Goal: Task Accomplishment & Management: Manage account settings

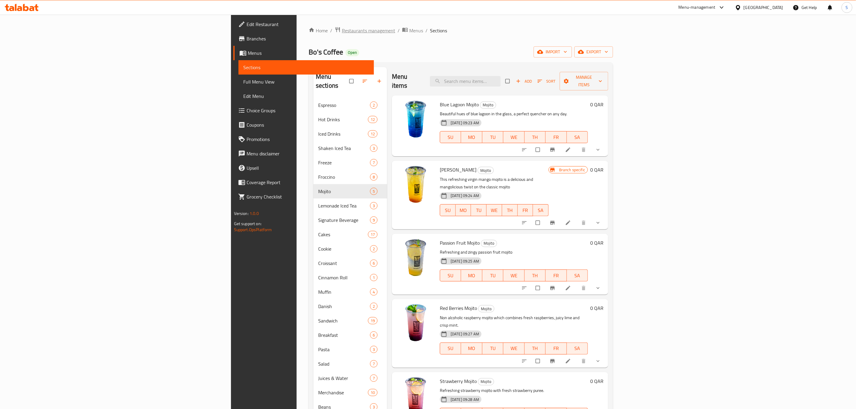
drag, startPoint x: 0, startPoint y: 0, endPoint x: 211, endPoint y: 28, distance: 213.3
click at [342, 28] on span "Restaurants management" at bounding box center [368, 30] width 53 height 7
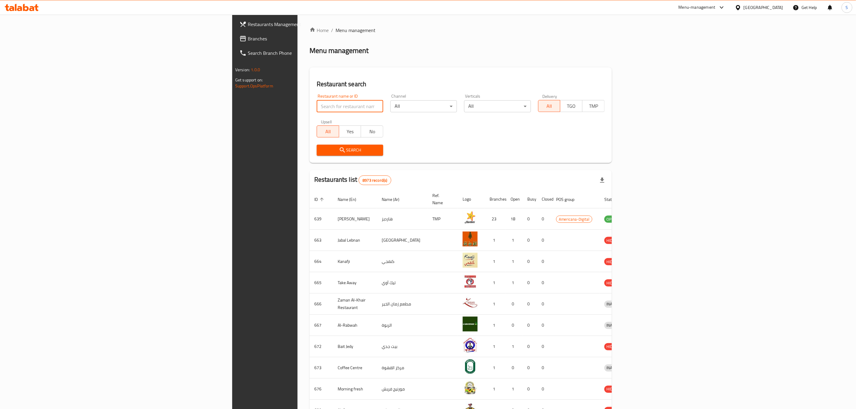
click at [317, 111] on input "search" at bounding box center [350, 106] width 66 height 12
type input "Dairy Queen"
click button "Search" at bounding box center [350, 150] width 66 height 11
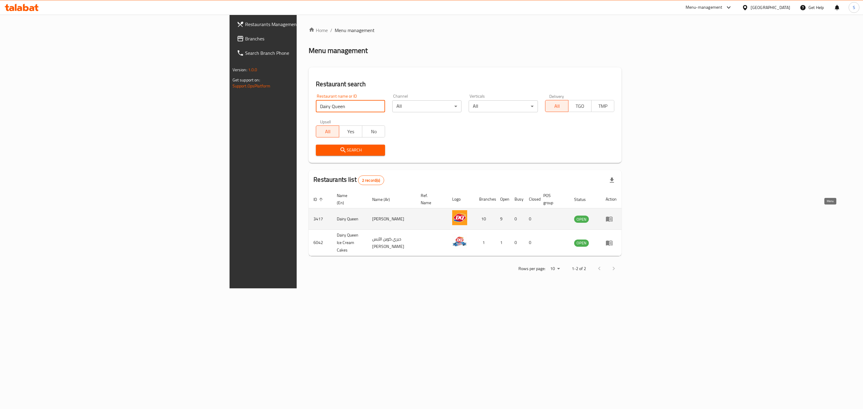
click at [612, 215] on icon "enhanced table" at bounding box center [608, 218] width 7 height 7
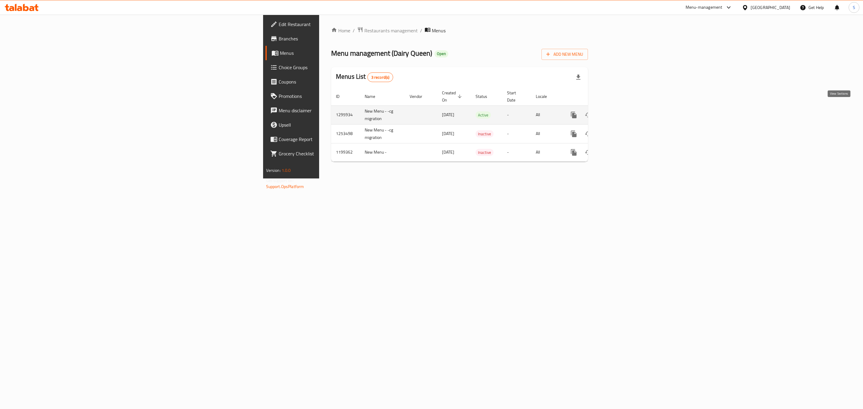
click at [620, 111] on icon "enhanced table" at bounding box center [616, 114] width 7 height 7
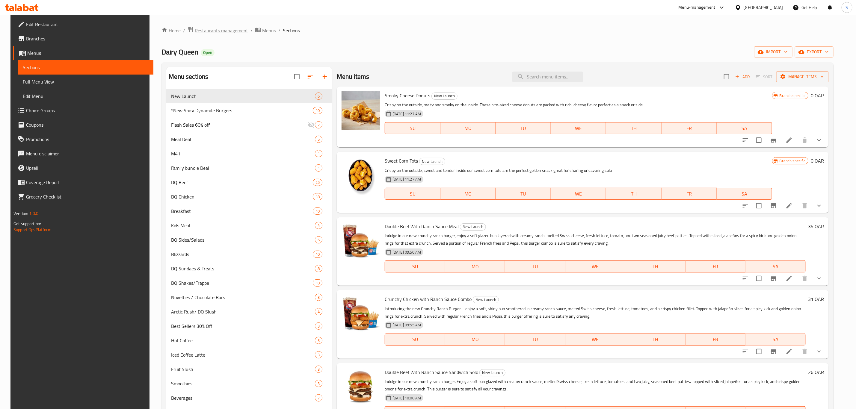
click at [214, 30] on span "Restaurants management" at bounding box center [221, 30] width 53 height 7
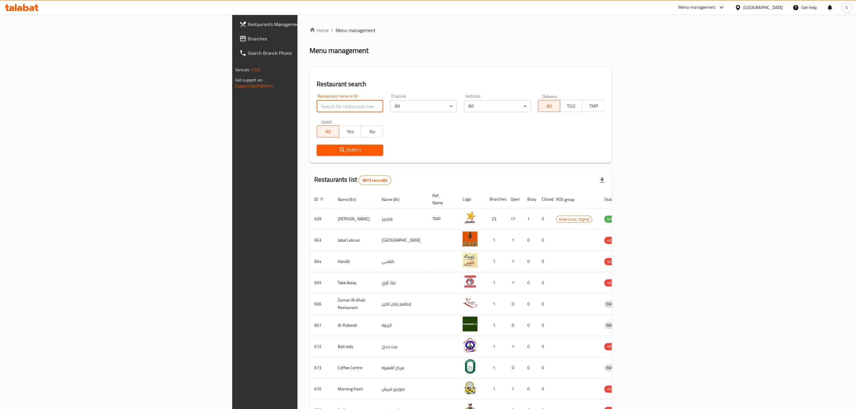
click at [317, 109] on input "search" at bounding box center [350, 106] width 66 height 12
type input "Dairy Queen"
click button "Search" at bounding box center [350, 150] width 66 height 11
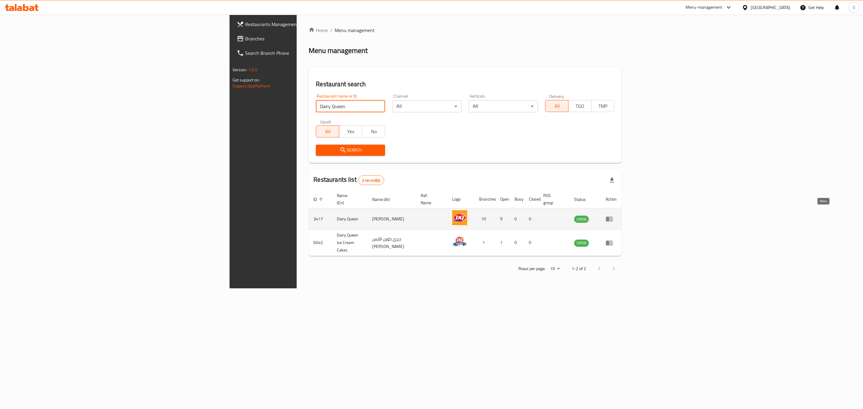
click at [612, 215] on icon "enhanced table" at bounding box center [608, 218] width 7 height 7
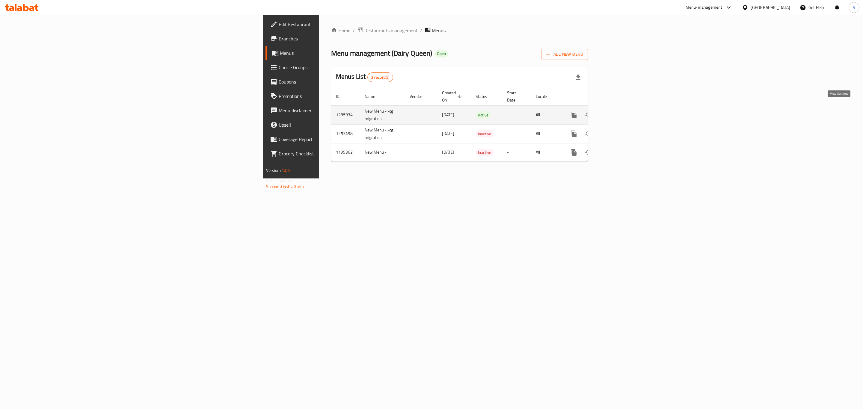
click at [624, 111] on link "enhanced table" at bounding box center [616, 115] width 14 height 14
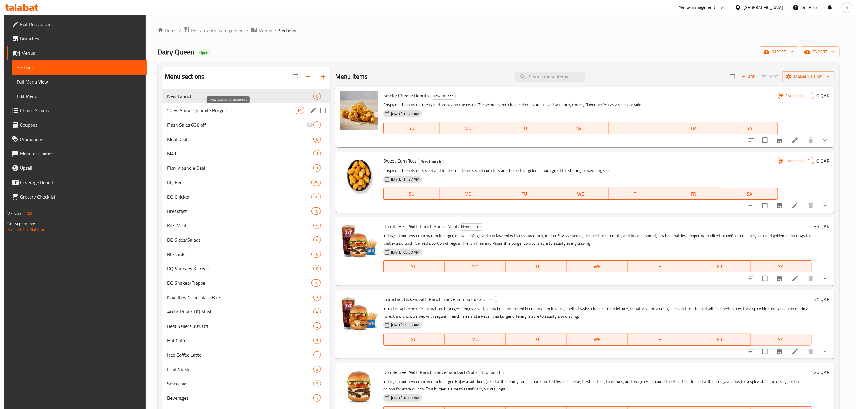
click at [196, 109] on span "*New Spicy Dynamite Burgers" at bounding box center [230, 110] width 127 height 7
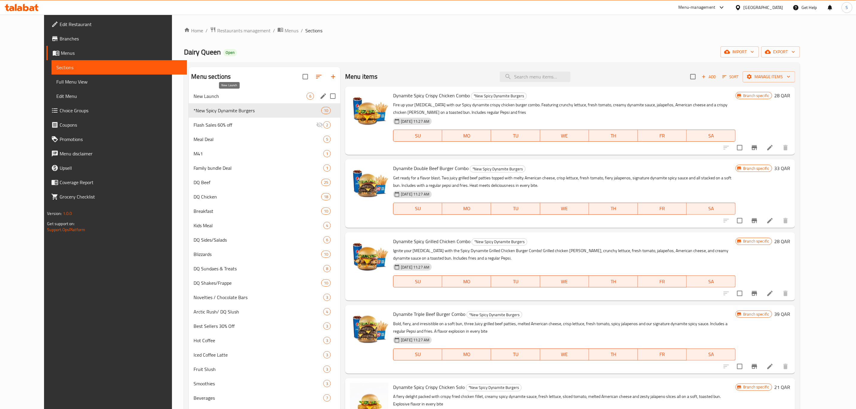
click at [194, 96] on span "New Launch" at bounding box center [249, 96] width 113 height 7
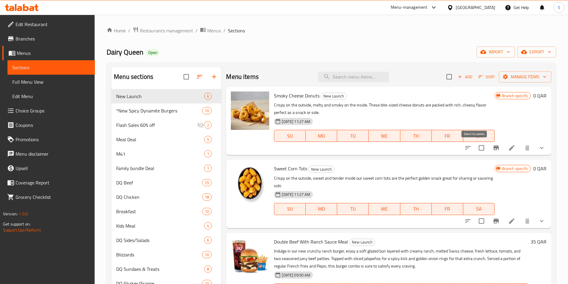
click at [479, 148] on input "checkbox" at bounding box center [481, 147] width 13 height 13
checkbox input "true"
click at [476, 222] on input "checkbox" at bounding box center [481, 220] width 13 height 13
click at [475, 221] on input "checkbox" at bounding box center [481, 220] width 13 height 13
checkbox input "false"
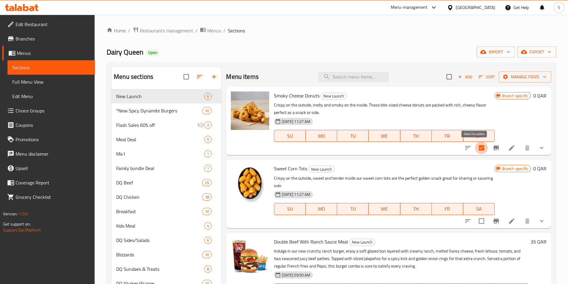
click at [475, 148] on input "checkbox" at bounding box center [481, 147] width 13 height 13
click at [535, 80] on span "Manage items" at bounding box center [525, 76] width 43 height 7
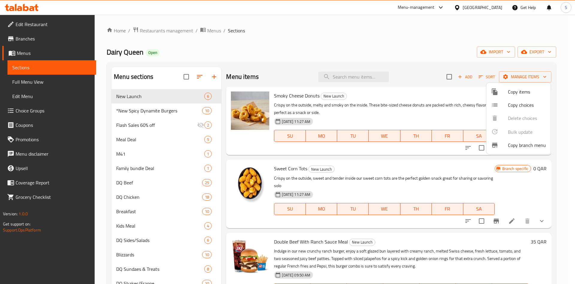
click at [474, 148] on div at bounding box center [287, 142] width 575 height 284
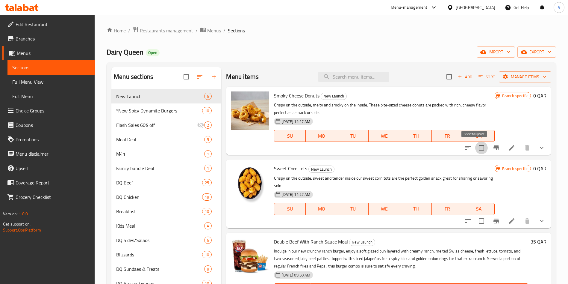
click at [480, 145] on input "checkbox" at bounding box center [481, 147] width 13 height 13
checkbox input "true"
click at [541, 83] on div "Add Sort Manage items" at bounding box center [499, 76] width 105 height 13
click at [540, 81] on button "Manage items" at bounding box center [525, 76] width 52 height 11
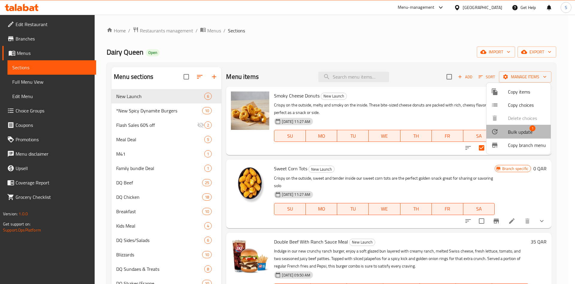
click at [533, 128] on span "1" at bounding box center [532, 128] width 6 height 6
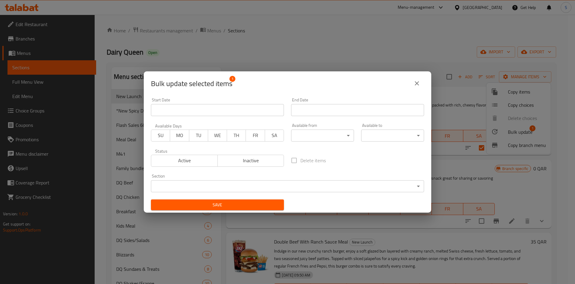
click at [421, 82] on button "close" at bounding box center [417, 83] width 14 height 14
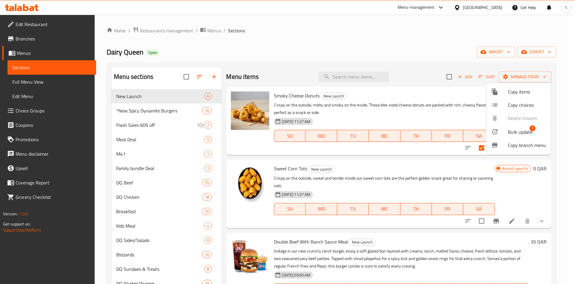
click at [474, 146] on div at bounding box center [287, 142] width 575 height 284
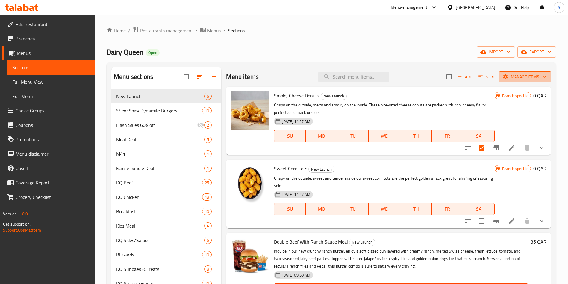
click at [533, 77] on span "Manage items" at bounding box center [525, 76] width 43 height 7
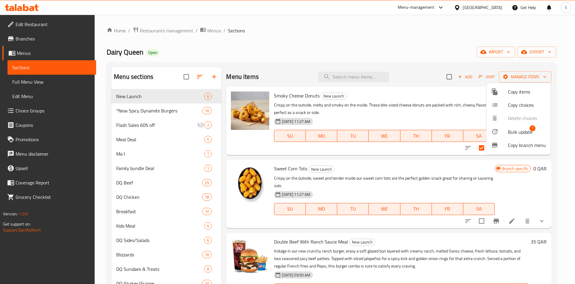
click at [447, 114] on div at bounding box center [287, 142] width 575 height 284
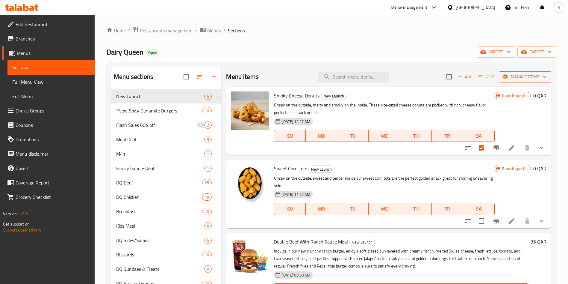
click at [542, 76] on icon "button" at bounding box center [545, 77] width 6 height 6
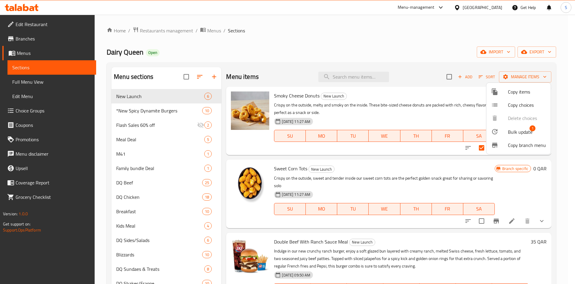
click at [530, 93] on span "Copy items" at bounding box center [527, 91] width 38 height 7
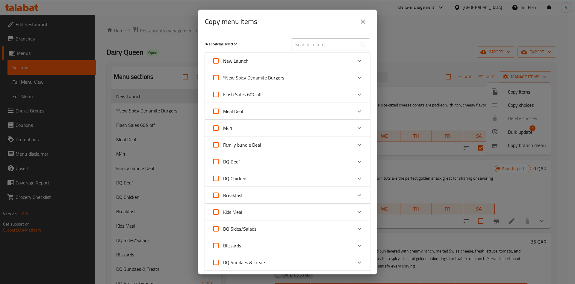
click at [359, 63] on div "New Launch" at bounding box center [287, 60] width 165 height 17
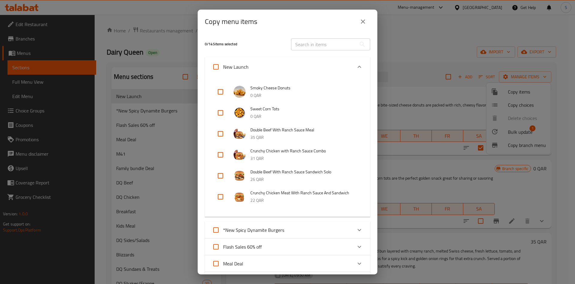
click at [216, 90] on input "checkbox" at bounding box center [220, 91] width 14 height 14
checkbox input "true"
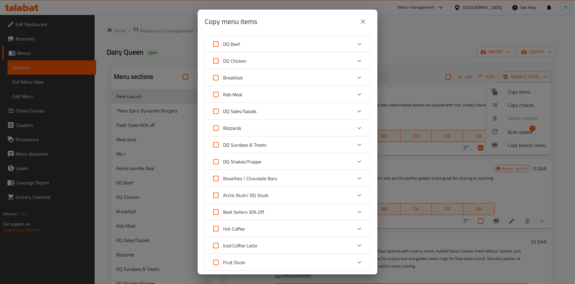
scroll to position [386, 0]
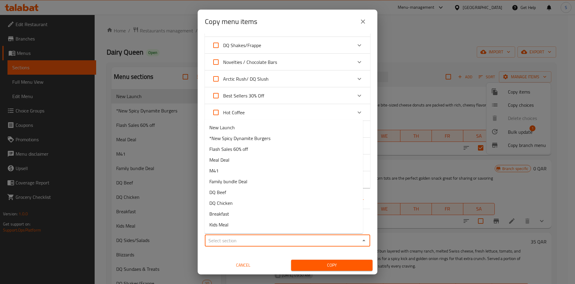
click at [257, 241] on input "Sections   *" at bounding box center [283, 240] width 152 height 8
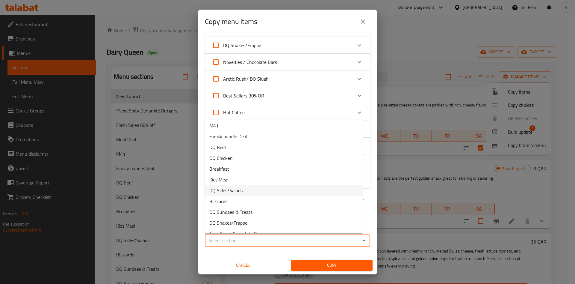
click at [269, 188] on li "DQ Sides/Salads" at bounding box center [284, 190] width 158 height 11
type input "DQ Sides/Salads"
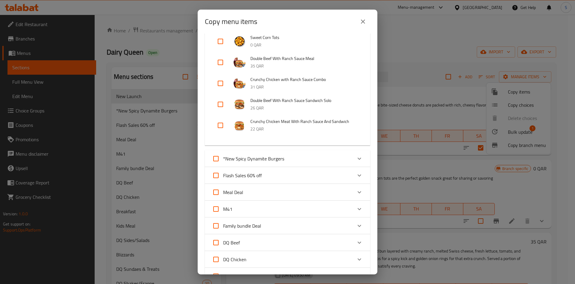
scroll to position [0, 0]
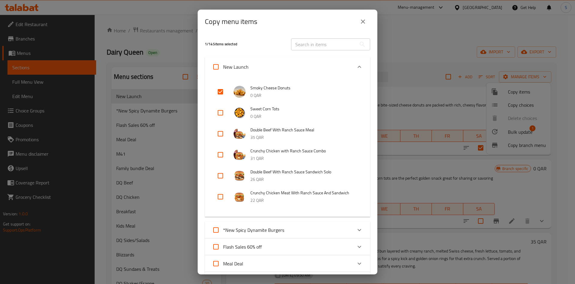
click at [223, 111] on input "checkbox" at bounding box center [220, 112] width 14 height 14
checkbox input "true"
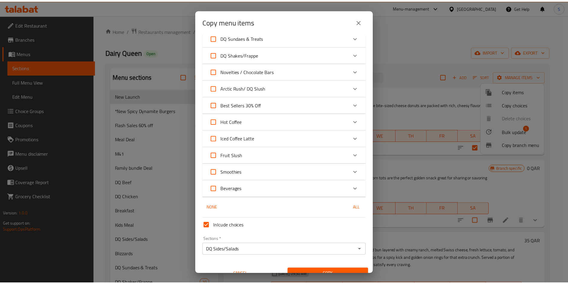
scroll to position [386, 0]
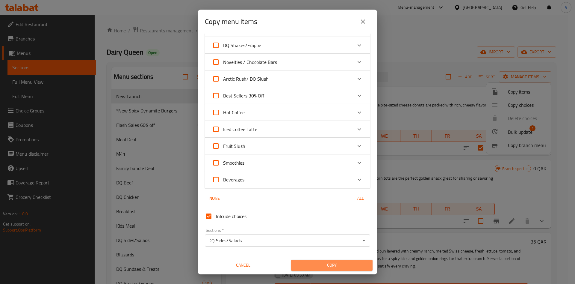
click at [335, 262] on span "Copy" at bounding box center [332, 264] width 72 height 7
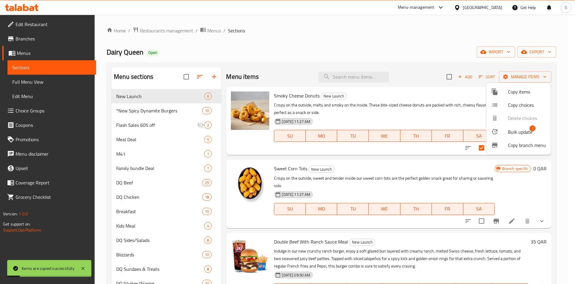
click at [389, 34] on div at bounding box center [287, 142] width 575 height 284
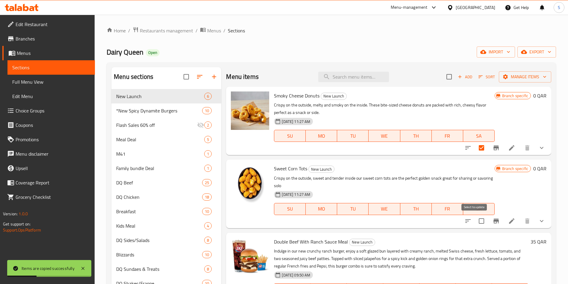
drag, startPoint x: 471, startPoint y: 221, endPoint x: 472, endPoint y: 219, distance: 3.1
click at [475, 221] on input "checkbox" at bounding box center [481, 220] width 13 height 13
checkbox input "true"
click at [521, 78] on span "Manage items" at bounding box center [525, 76] width 43 height 7
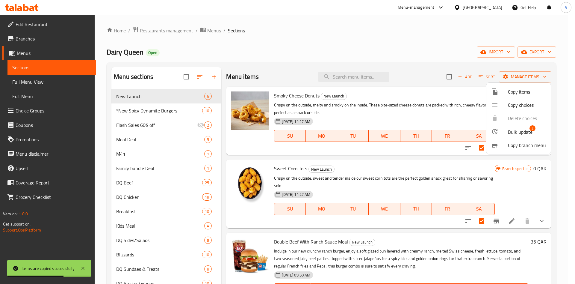
click at [518, 134] on span "Bulk update" at bounding box center [520, 131] width 25 height 7
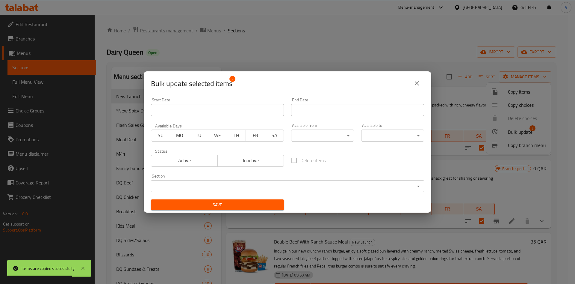
drag, startPoint x: 254, startPoint y: 157, endPoint x: 249, endPoint y: 164, distance: 9.4
click at [254, 159] on span "Inactive" at bounding box center [251, 160] width 62 height 9
click at [224, 209] on button "Save" at bounding box center [217, 204] width 133 height 11
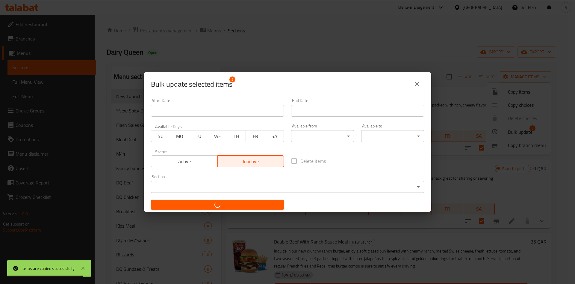
checkbox input "false"
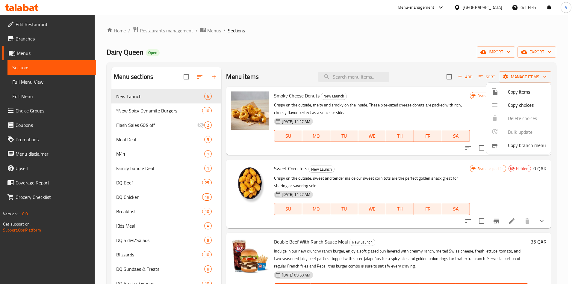
click at [400, 56] on div at bounding box center [287, 142] width 575 height 284
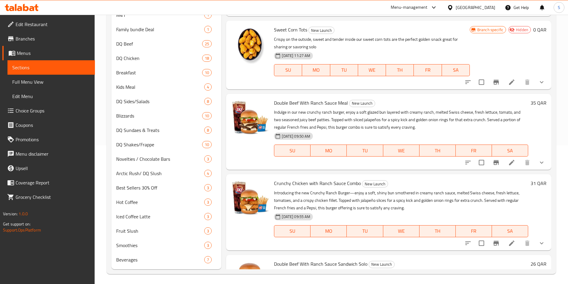
scroll to position [141, 0]
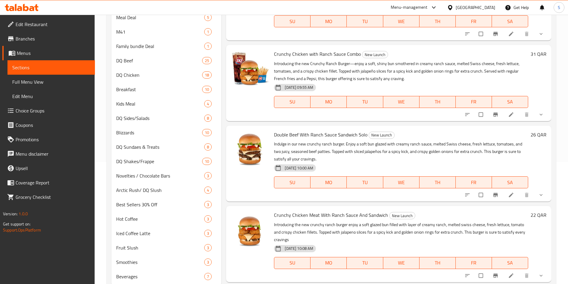
scroll to position [141, 0]
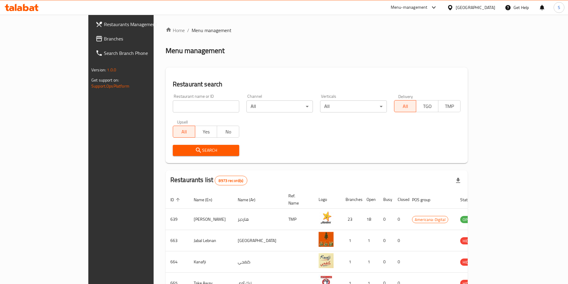
click at [190, 108] on input "search" at bounding box center [206, 106] width 66 height 12
type input "burger king"
click button "Search" at bounding box center [206, 150] width 66 height 11
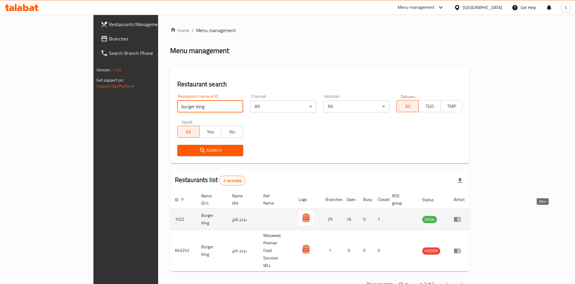
click at [460, 218] on icon "enhanced table" at bounding box center [459, 219] width 2 height 2
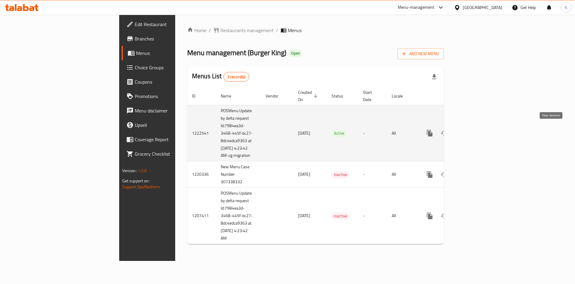
click at [476, 131] on icon "enhanced table" at bounding box center [472, 132] width 7 height 7
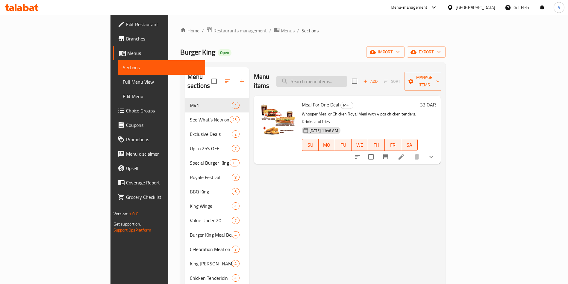
click at [334, 76] on input "search" at bounding box center [311, 81] width 71 height 10
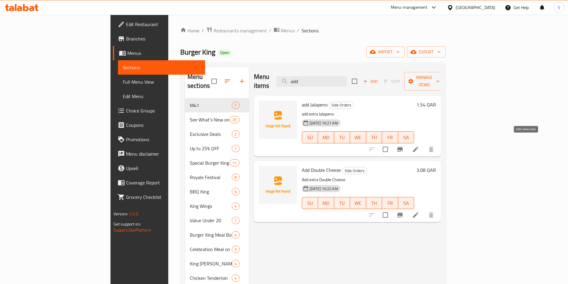
type input "add"
click at [403, 147] on icon "Branch-specific-item" at bounding box center [399, 149] width 5 height 5
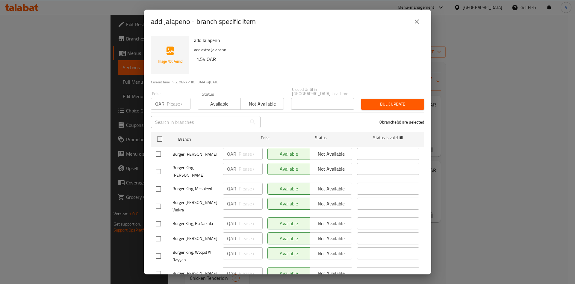
click at [417, 19] on icon "close" at bounding box center [416, 21] width 7 height 7
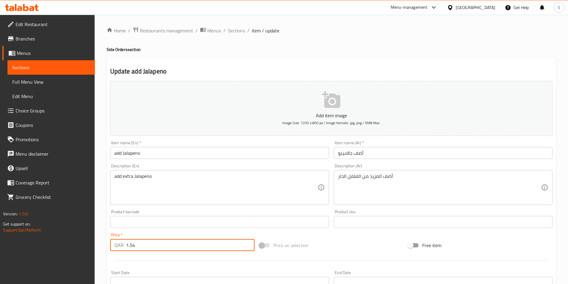
drag, startPoint x: 137, startPoint y: 246, endPoint x: 129, endPoint y: 246, distance: 7.5
click at [129, 246] on input "1.54" at bounding box center [190, 245] width 128 height 12
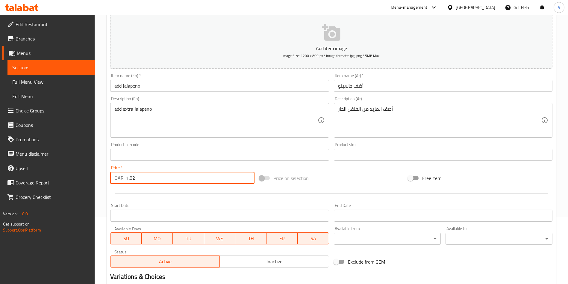
scroll to position [140, 0]
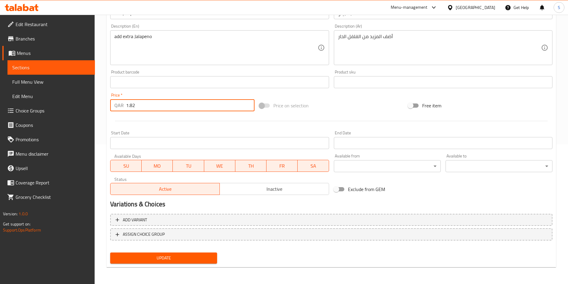
type input "1.82"
drag, startPoint x: 179, startPoint y: 256, endPoint x: 185, endPoint y: 255, distance: 6.1
click at [179, 256] on span "Update" at bounding box center [163, 257] width 97 height 7
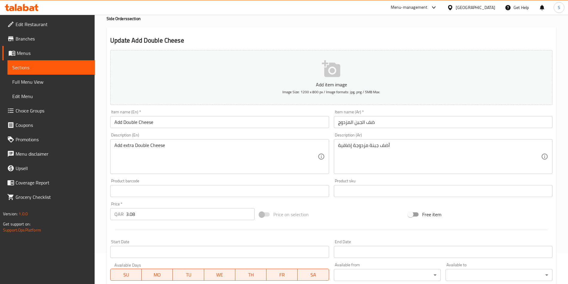
scroll to position [45, 0]
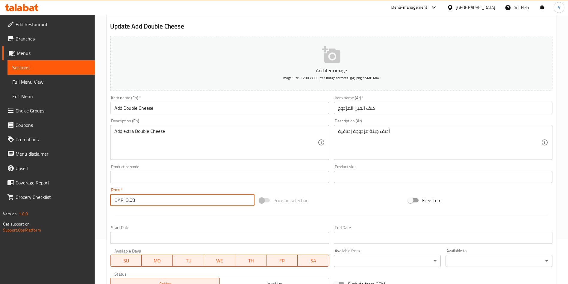
drag, startPoint x: 130, startPoint y: 199, endPoint x: 134, endPoint y: 200, distance: 5.0
click at [134, 200] on input "3.08" at bounding box center [190, 200] width 128 height 12
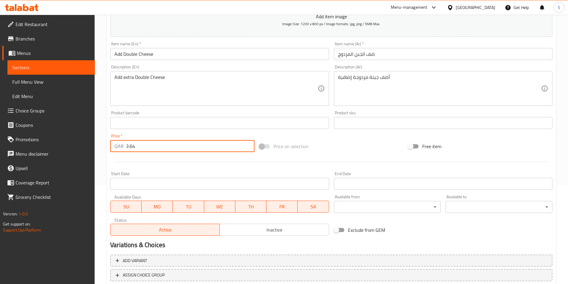
scroll to position [140, 0]
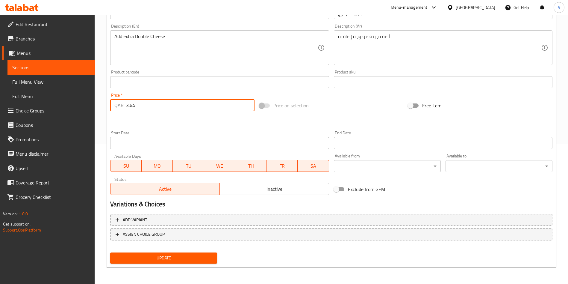
type input "3.64"
click at [181, 254] on span "Update" at bounding box center [163, 257] width 97 height 7
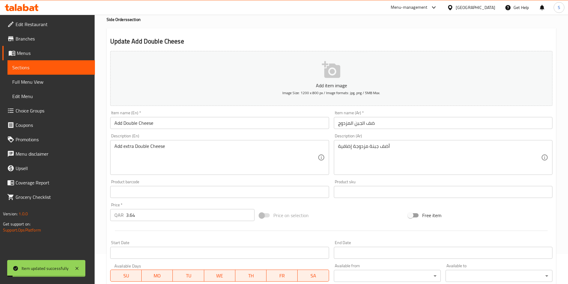
scroll to position [0, 0]
